Goal: Task Accomplishment & Management: Manage account settings

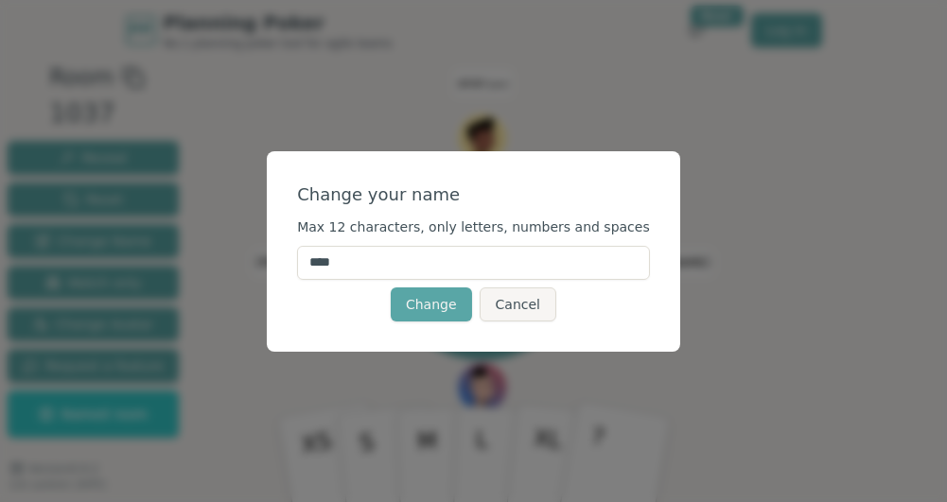
click at [424, 268] on input "****" at bounding box center [473, 263] width 353 height 34
type input "*"
type input "***"
click at [494, 189] on div "Change your name" at bounding box center [473, 195] width 353 height 26
click at [423, 296] on button "Change" at bounding box center [431, 305] width 81 height 34
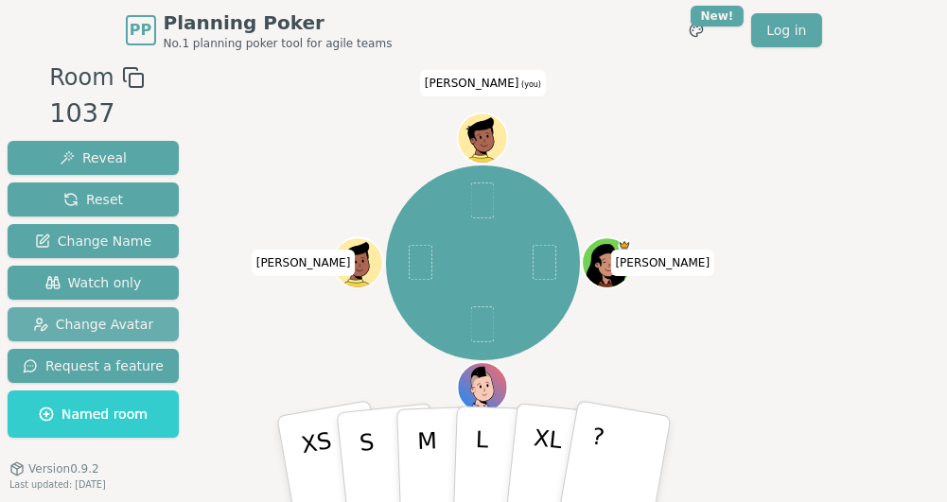
click at [107, 321] on span "Change Avatar" at bounding box center [93, 324] width 121 height 19
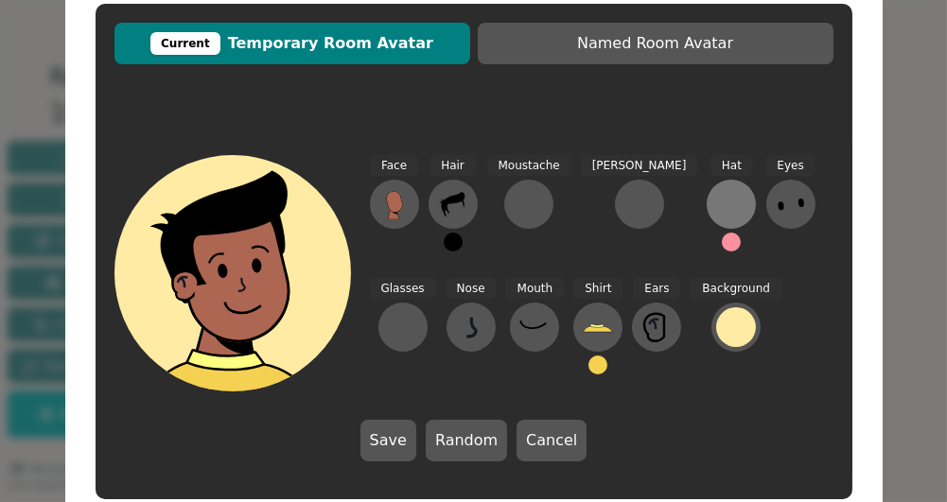
click at [716, 202] on div at bounding box center [731, 204] width 30 height 30
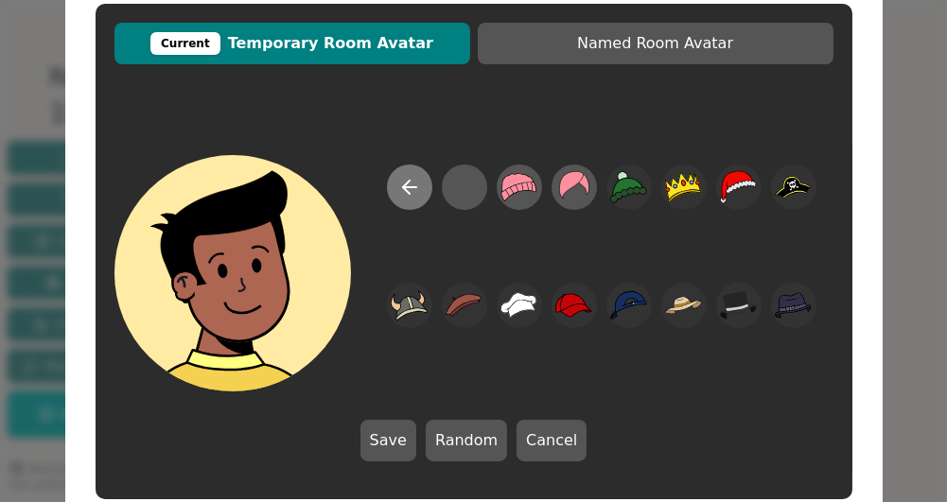
click at [410, 187] on icon at bounding box center [409, 187] width 13 height 0
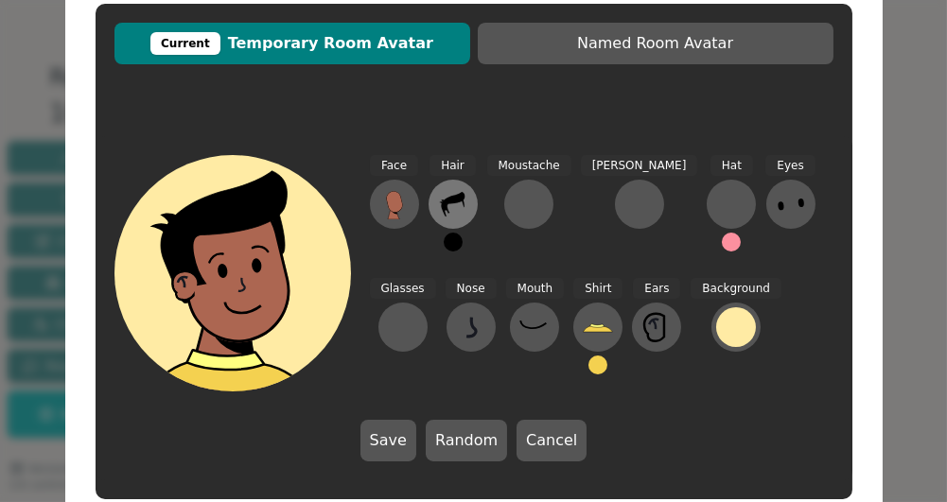
click at [458, 202] on icon at bounding box center [453, 204] width 24 height 25
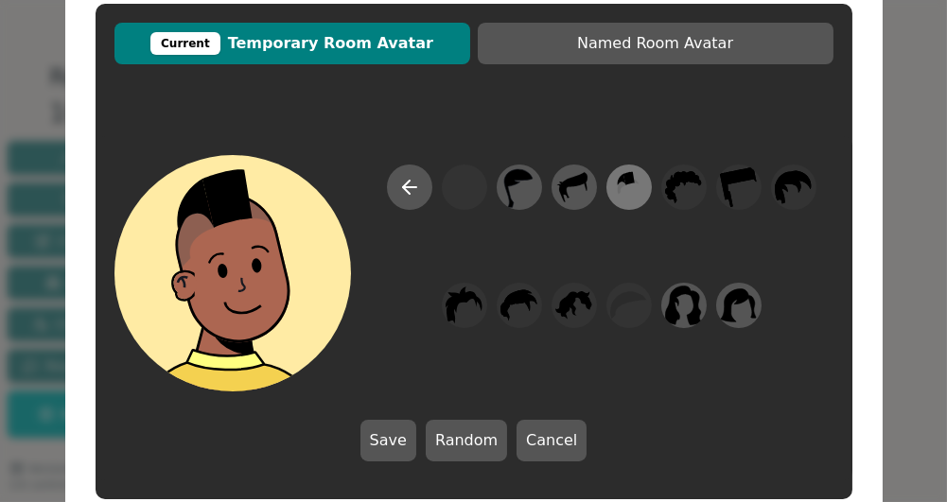
click at [625, 177] on icon at bounding box center [629, 177] width 11 height 13
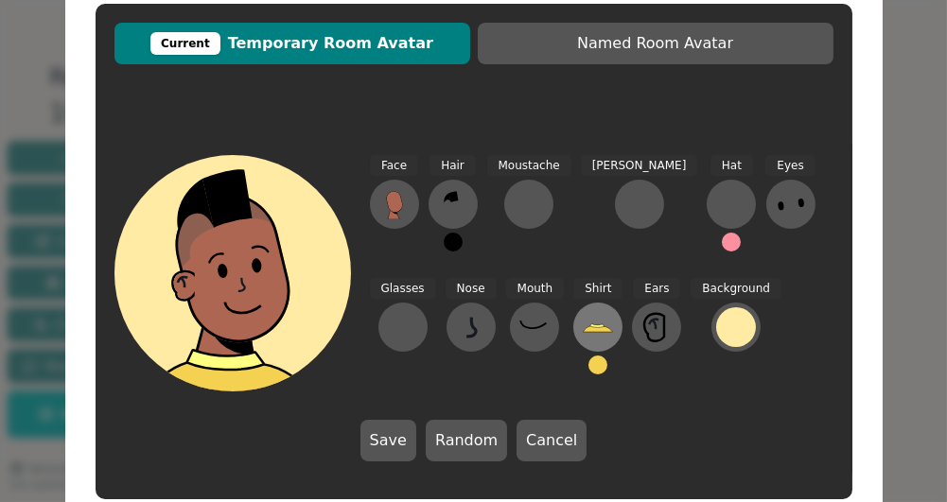
click at [590, 327] on icon at bounding box center [597, 327] width 14 height 4
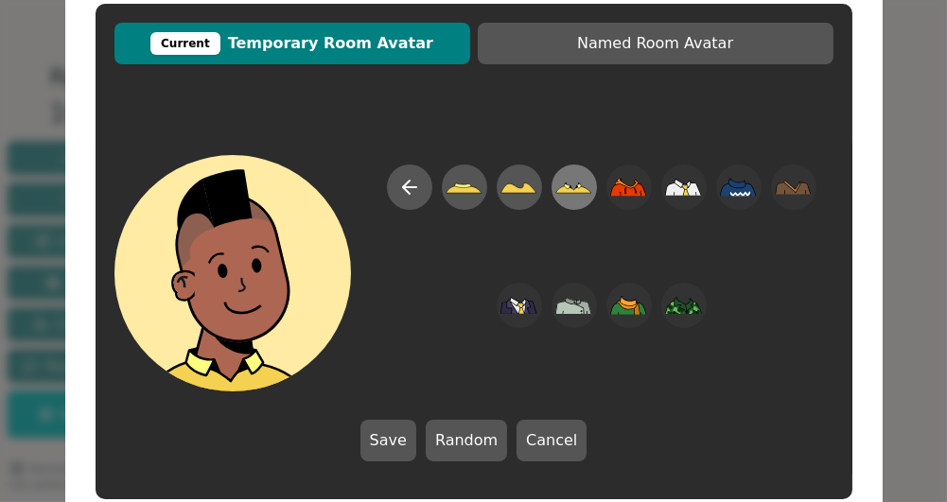
click at [580, 189] on icon at bounding box center [573, 189] width 36 height 8
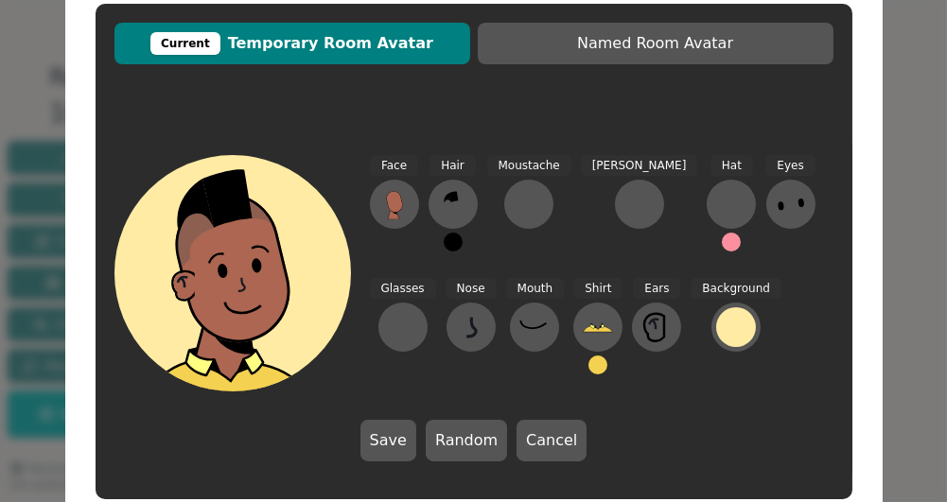
click at [589, 365] on button at bounding box center [598, 365] width 19 height 19
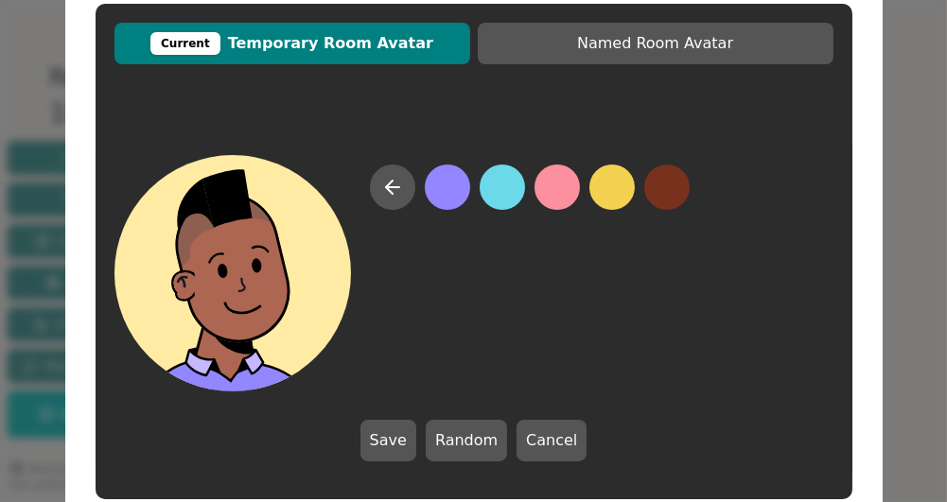
click at [447, 184] on button at bounding box center [447, 187] width 45 height 45
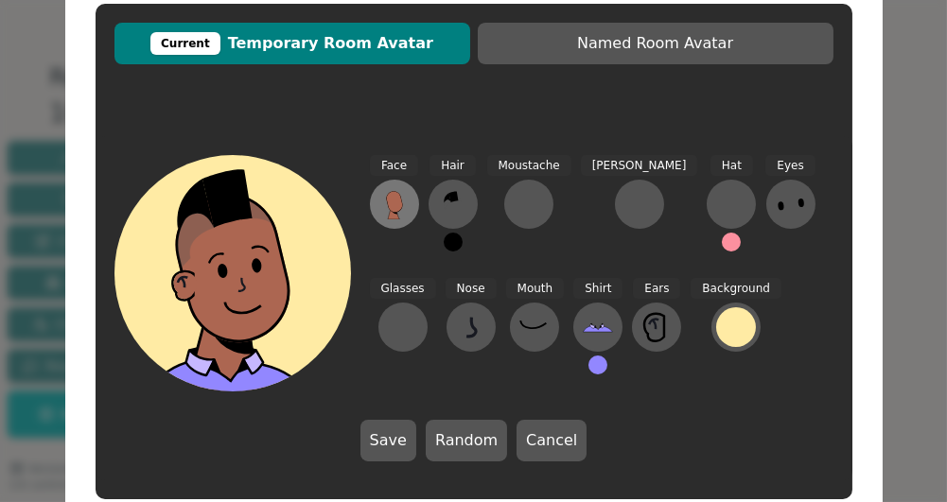
click at [398, 205] on icon at bounding box center [394, 201] width 16 height 21
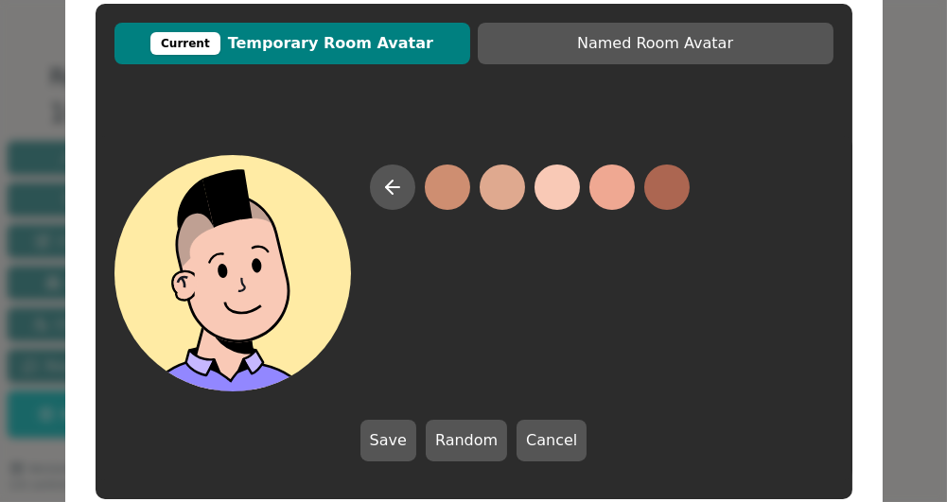
click at [571, 196] on button at bounding box center [557, 187] width 45 height 45
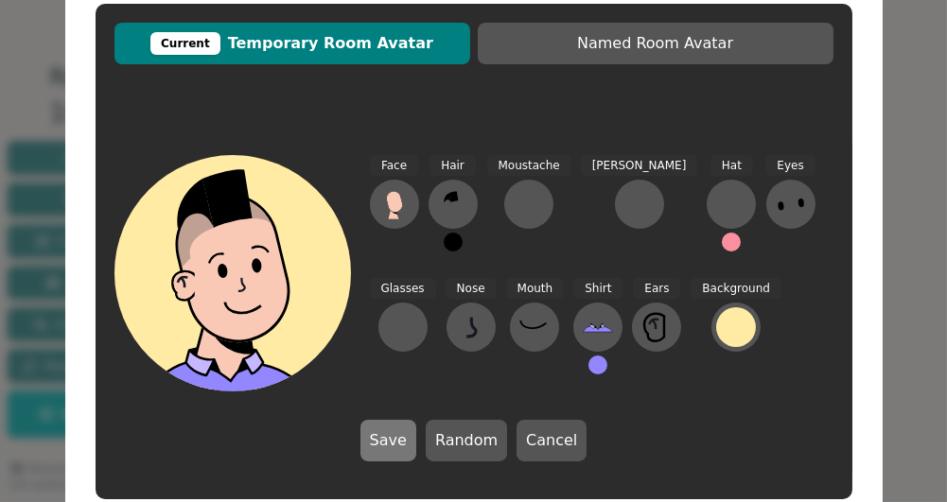
click at [399, 447] on button "Save" at bounding box center [388, 441] width 56 height 42
